Goal: Check status: Check status

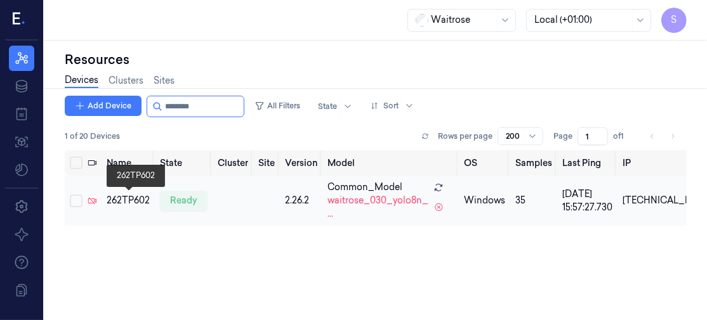
click at [125, 197] on div "262TP602" at bounding box center [128, 200] width 43 height 13
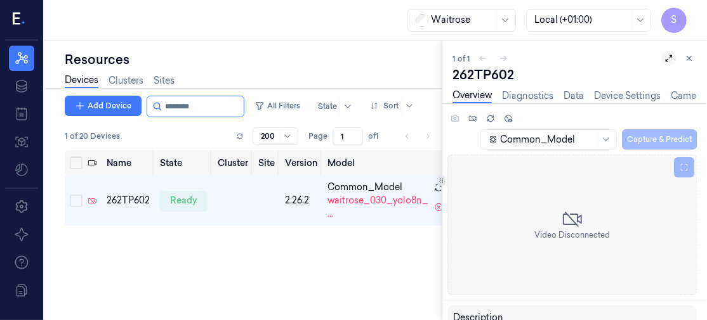
click at [671, 57] on icon at bounding box center [668, 58] width 9 height 9
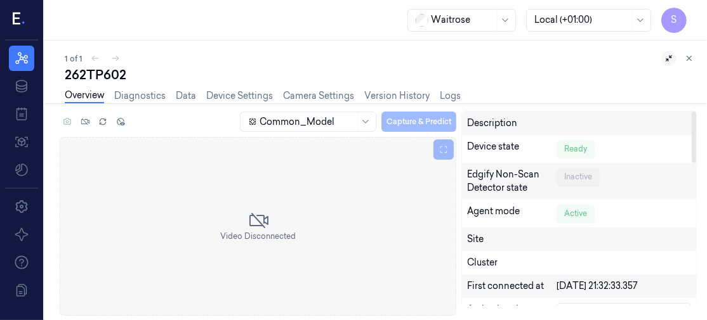
drag, startPoint x: 694, startPoint y: 121, endPoint x: 700, endPoint y: 55, distance: 66.9
click at [696, 112] on div at bounding box center [694, 137] width 4 height 51
click at [688, 59] on icon at bounding box center [689, 58] width 4 height 4
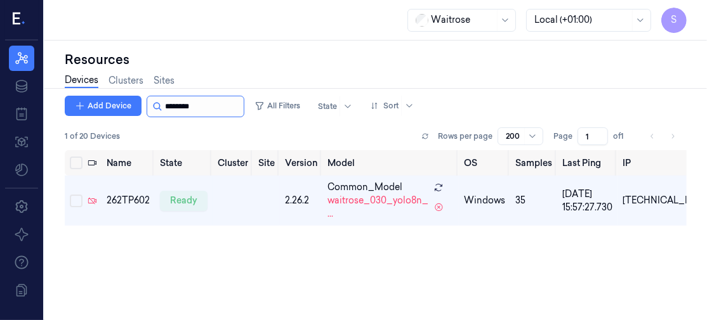
click at [220, 105] on input "string" at bounding box center [203, 106] width 76 height 20
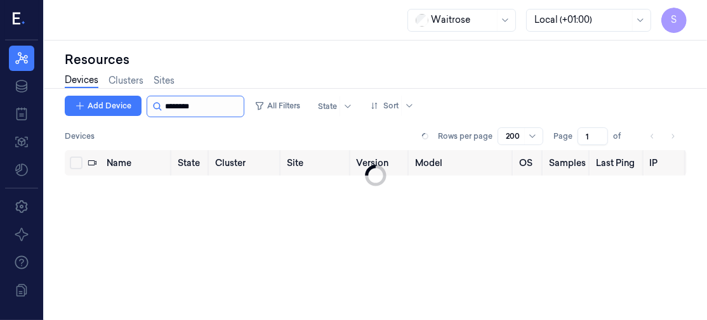
type input "********"
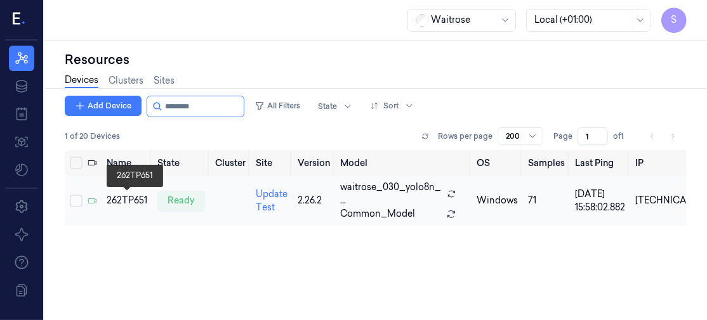
click at [125, 197] on div "262TP651" at bounding box center [127, 200] width 41 height 13
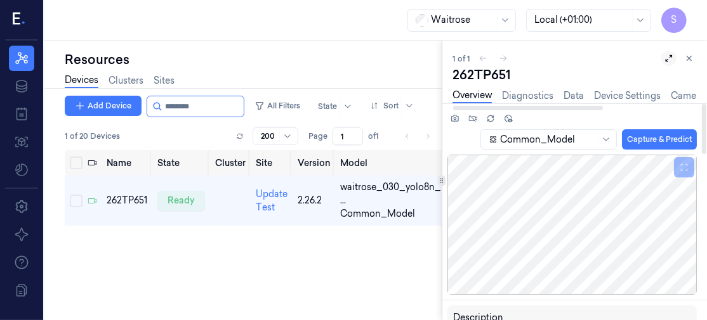
click at [666, 58] on icon at bounding box center [668, 58] width 9 height 9
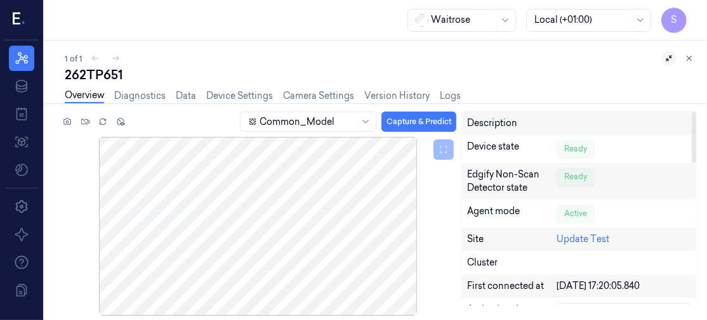
drag, startPoint x: 696, startPoint y: 131, endPoint x: 706, endPoint y: 15, distance: 117.2
click at [696, 112] on div at bounding box center [694, 137] width 4 height 51
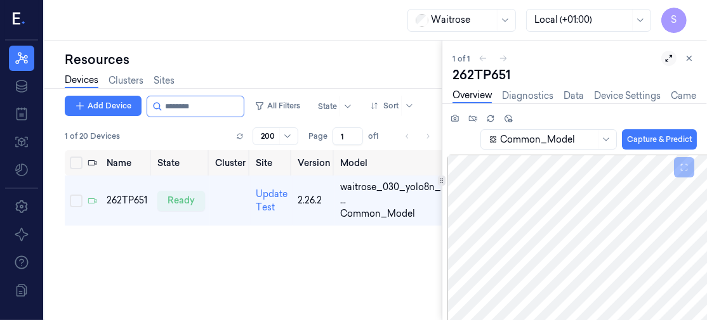
scroll to position [0, 4]
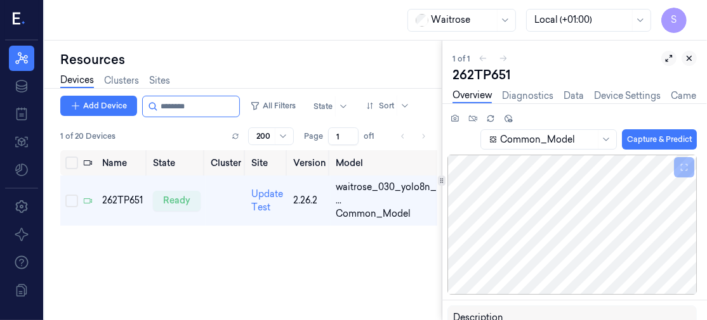
click at [686, 62] on icon at bounding box center [689, 58] width 9 height 9
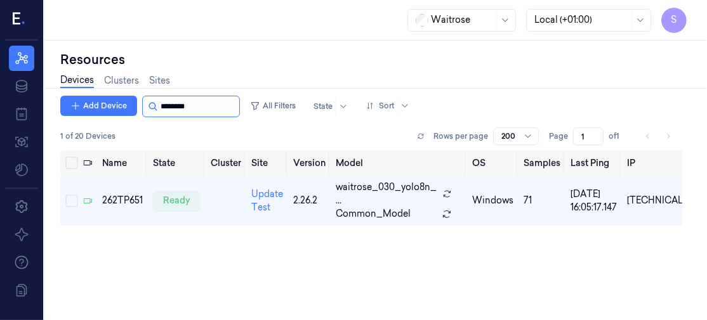
click at [209, 108] on input "string" at bounding box center [199, 106] width 76 height 20
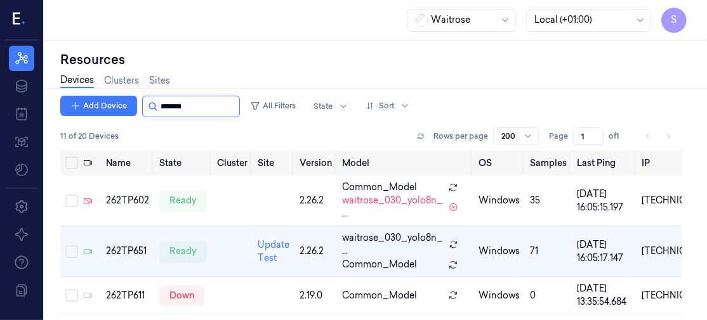
scroll to position [15, 0]
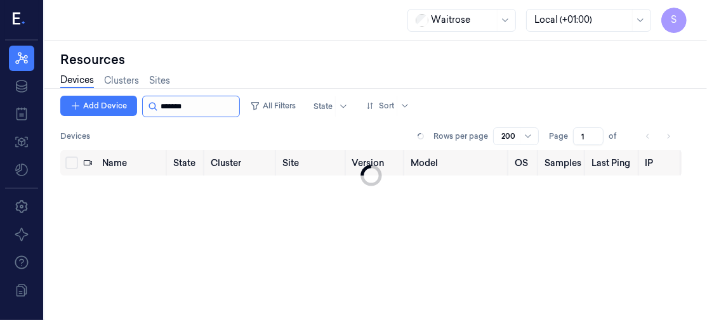
type input "********"
